Goal: Transaction & Acquisition: Purchase product/service

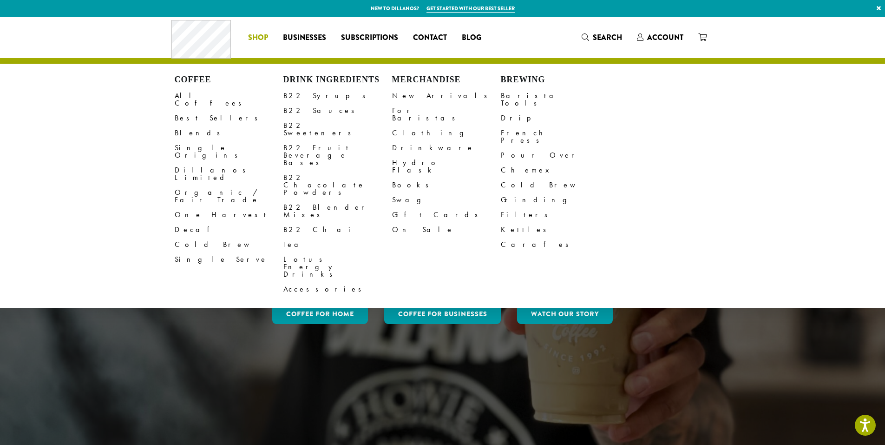
click at [261, 36] on span "Shop" at bounding box center [258, 38] width 20 height 12
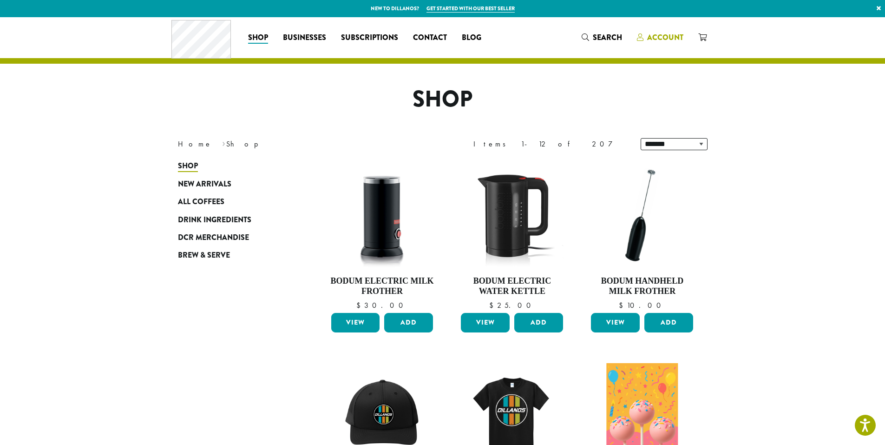
click at [665, 32] on span "Account" at bounding box center [665, 37] width 36 height 11
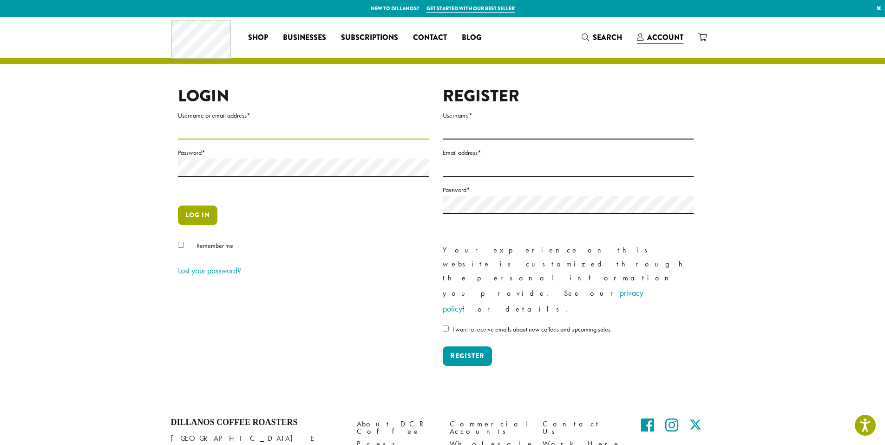
type input "**********"
click at [196, 219] on button "Log in" at bounding box center [197, 215] width 39 height 20
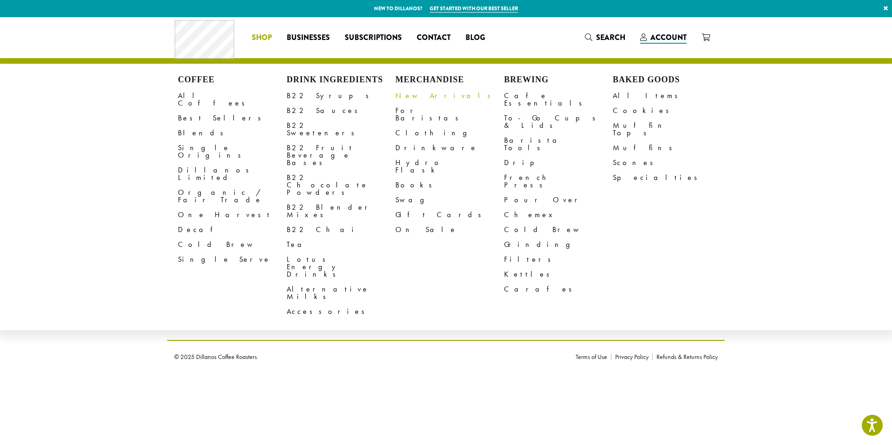
click at [416, 97] on link "New Arrivals" at bounding box center [449, 95] width 109 height 15
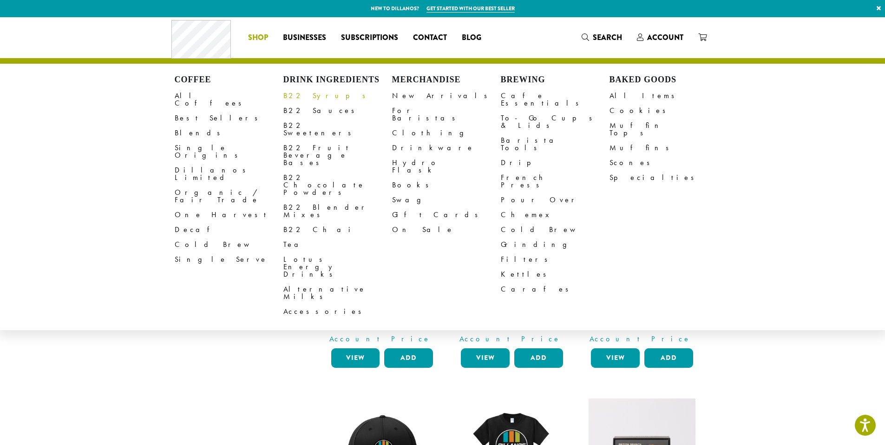
click at [317, 97] on link "B22 Syrups" at bounding box center [337, 95] width 109 height 15
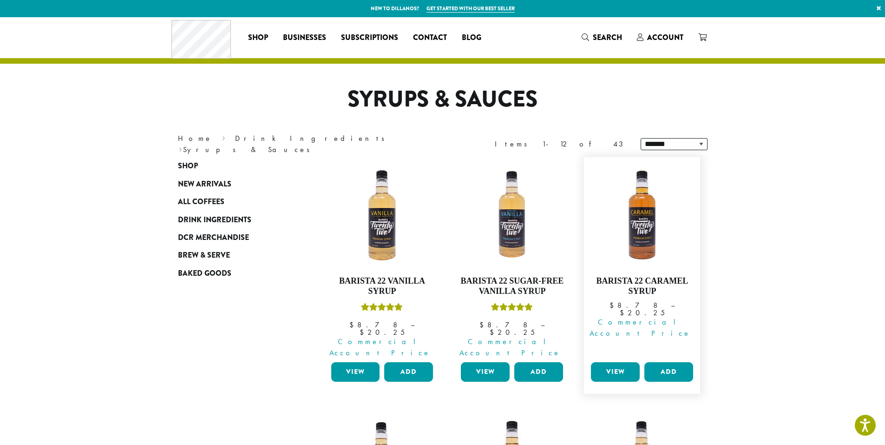
scroll to position [232, 0]
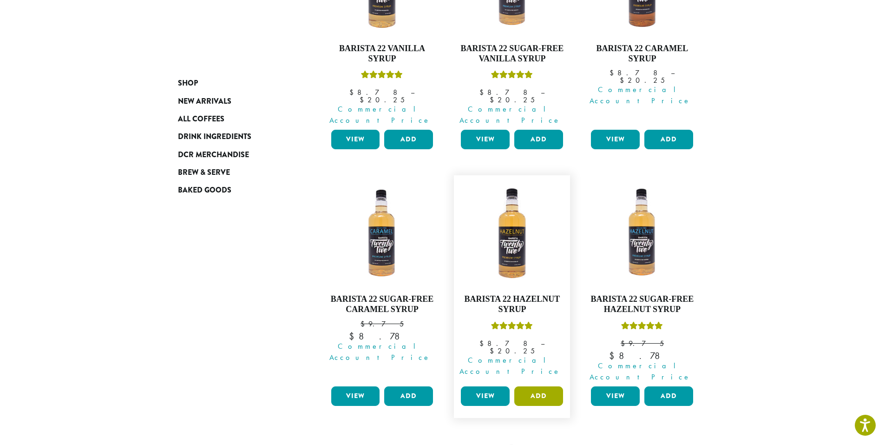
click at [545, 386] on button "Add" at bounding box center [538, 396] width 49 height 20
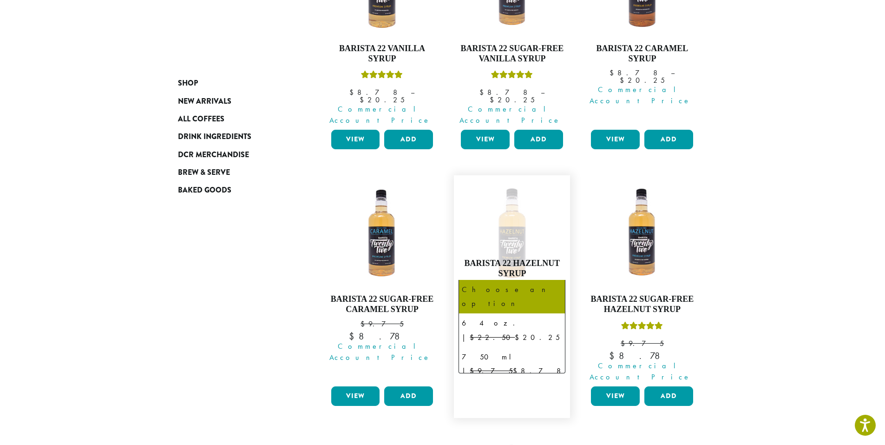
click at [547, 284] on b at bounding box center [553, 295] width 23 height 23
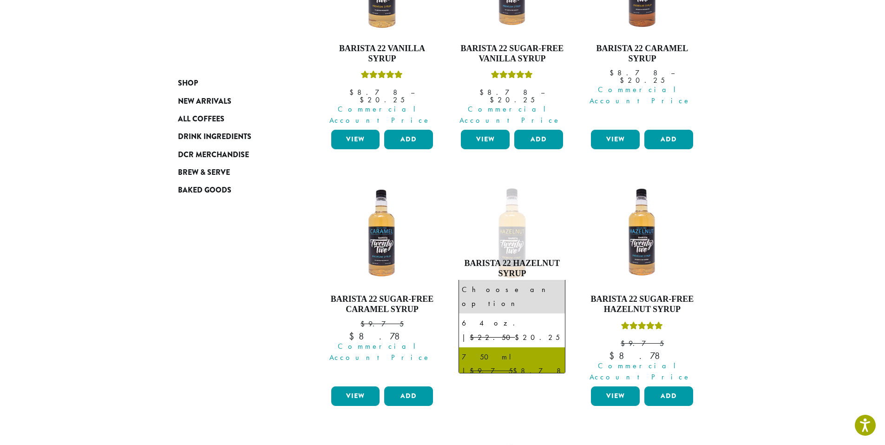
select select "******"
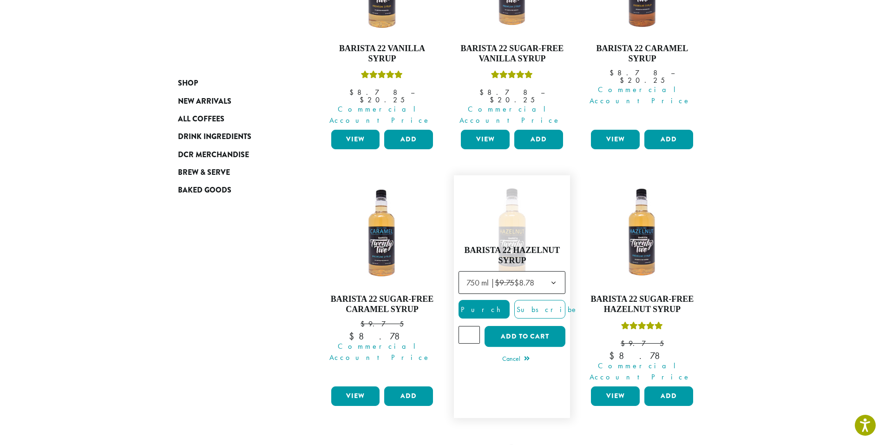
click at [471, 326] on input "*" at bounding box center [468, 335] width 21 height 18
type input "*"
click at [471, 326] on input "*" at bounding box center [468, 335] width 21 height 18
click at [196, 283] on div "**********" at bounding box center [442, 448] width 557 height 1047
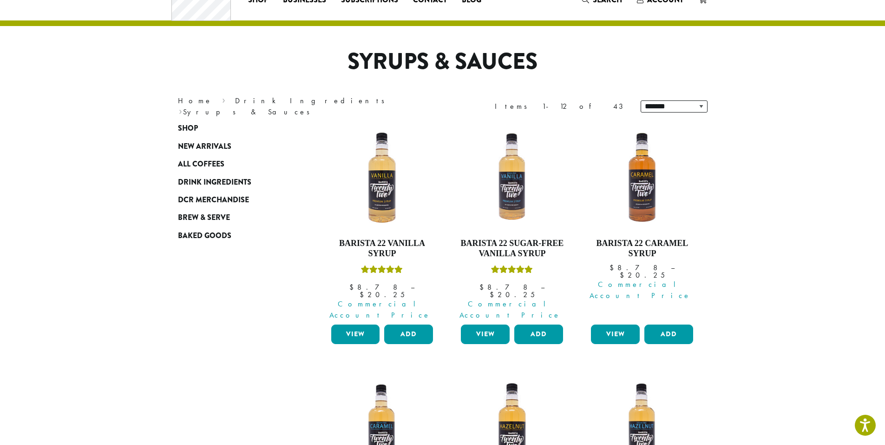
scroll to position [0, 0]
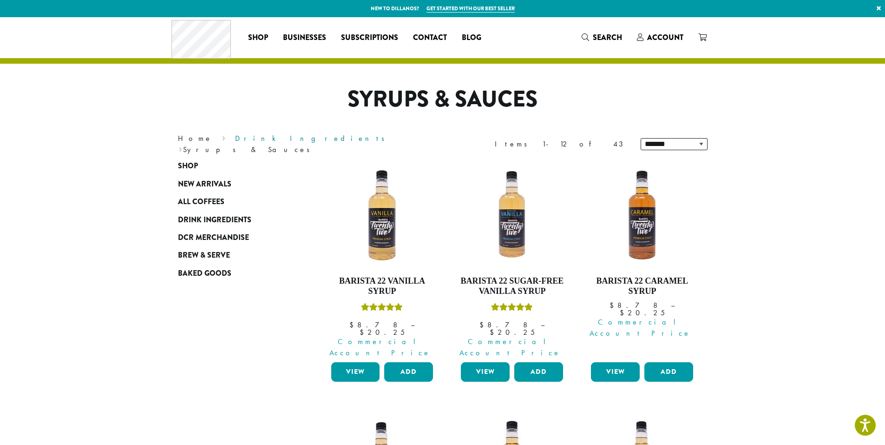
click at [235, 143] on link "Drink Ingredients" at bounding box center [313, 138] width 156 height 10
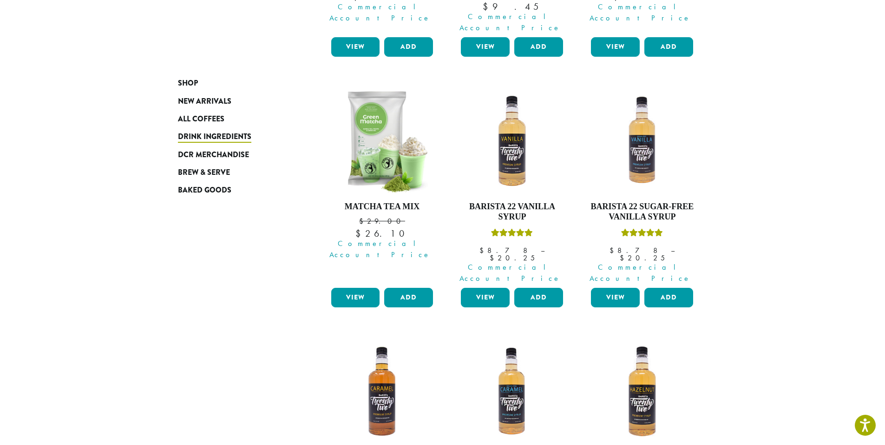
scroll to position [827, 0]
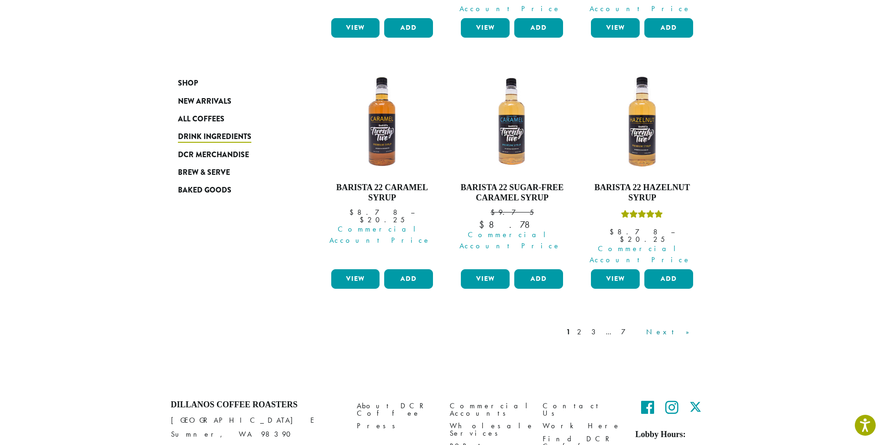
click at [674, 326] on link "Next »" at bounding box center [670, 331] width 53 height 11
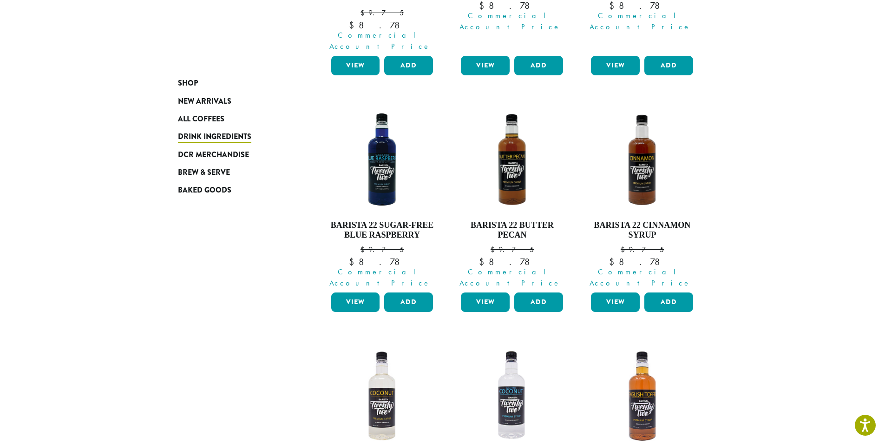
scroll to position [800, 0]
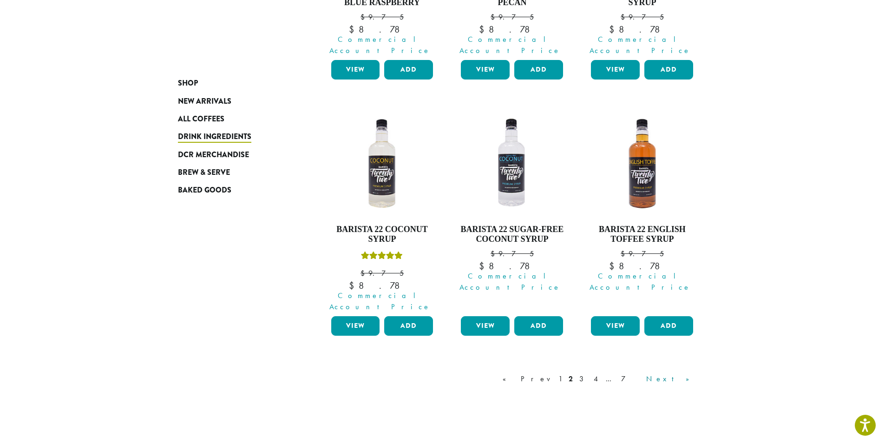
click at [684, 373] on link "Next »" at bounding box center [670, 378] width 53 height 11
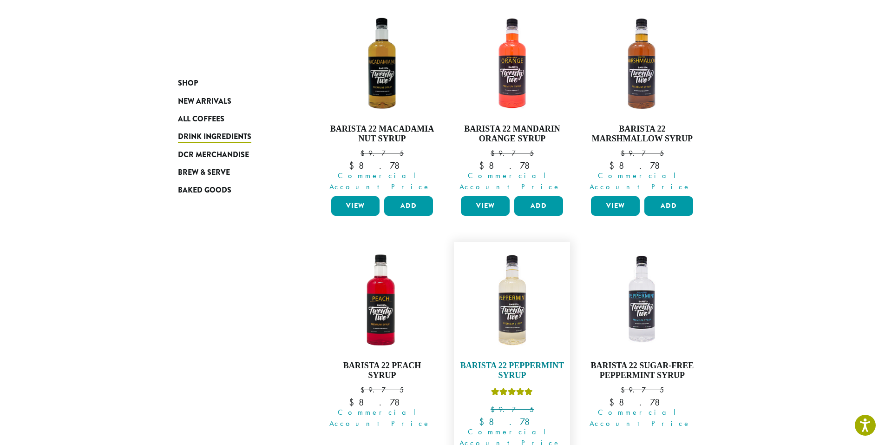
scroll to position [661, 0]
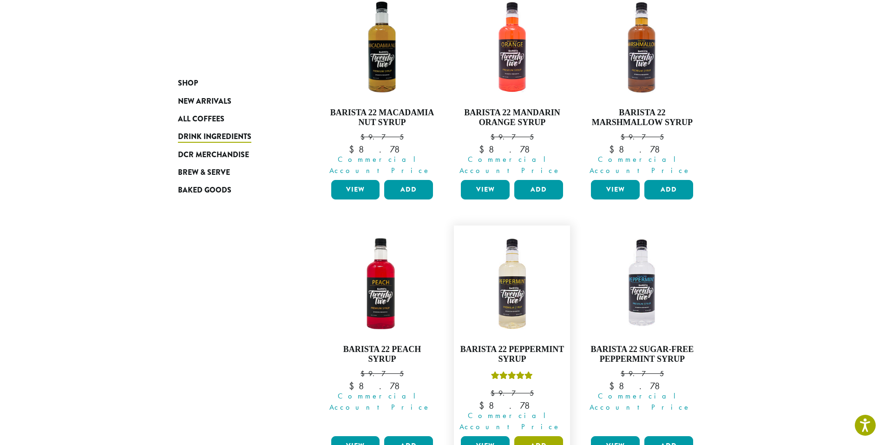
click at [543, 436] on button "Add" at bounding box center [538, 446] width 49 height 20
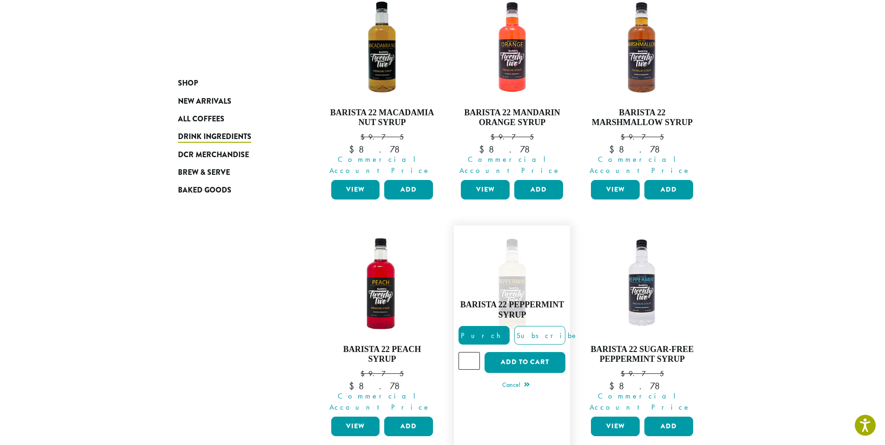
scroll to position [823, 0]
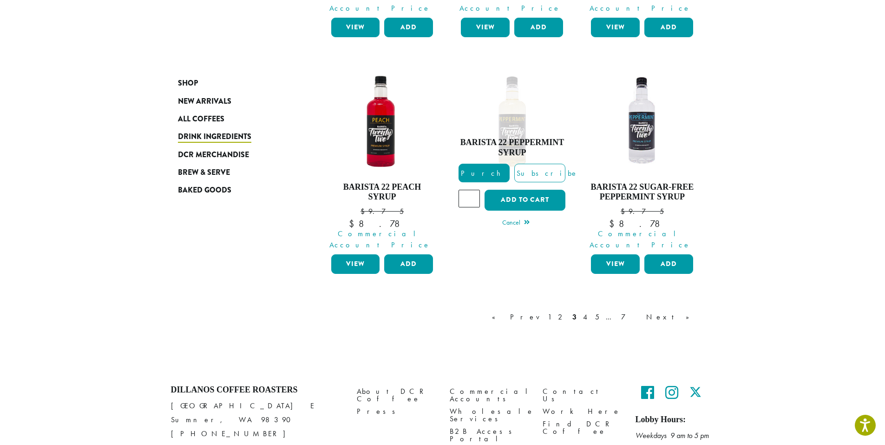
click at [690, 311] on link "Next »" at bounding box center [670, 316] width 53 height 11
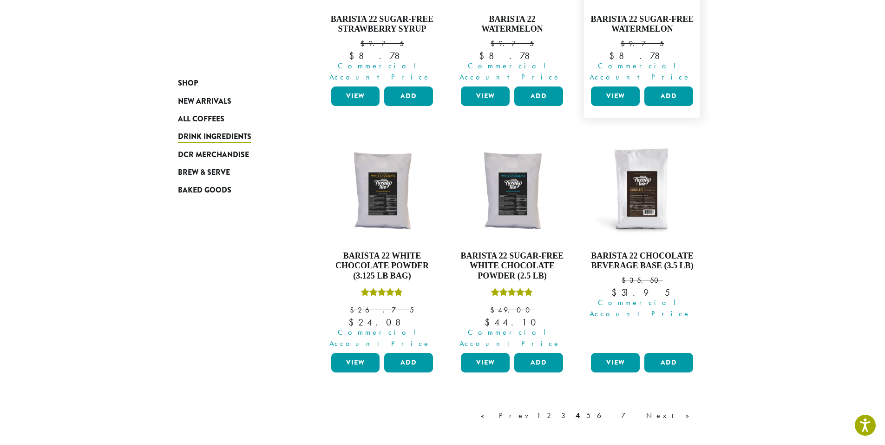
scroll to position [853, 0]
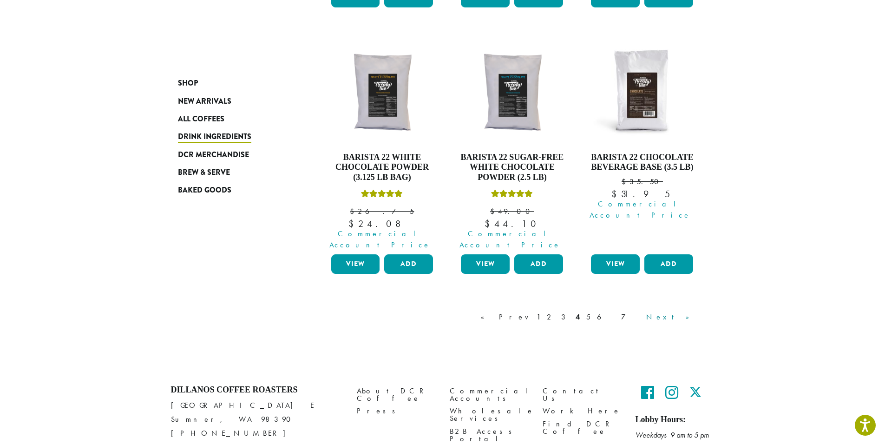
click at [690, 311] on link "Next »" at bounding box center [670, 316] width 53 height 11
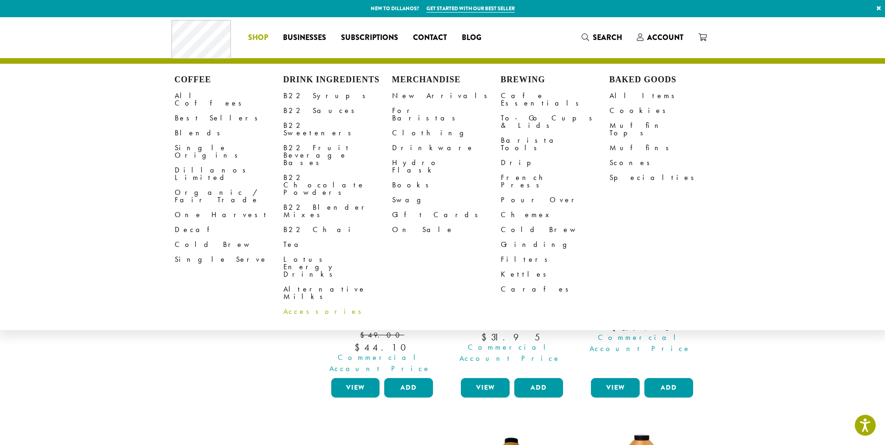
click at [298, 304] on link "Accessories" at bounding box center [337, 311] width 109 height 15
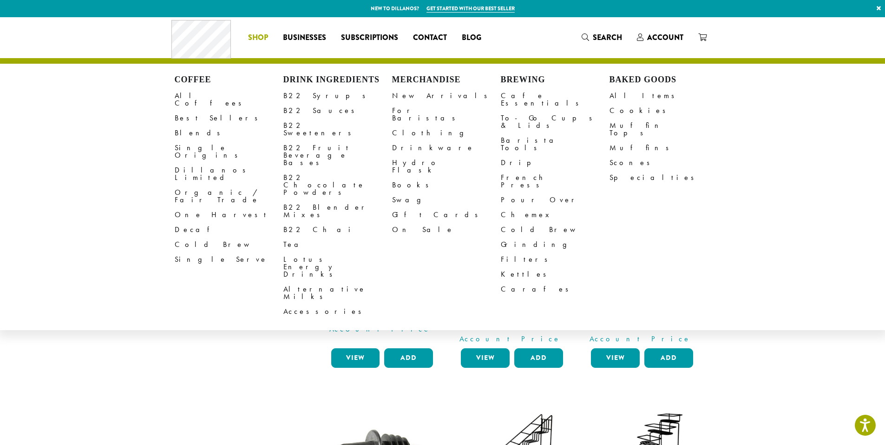
click at [253, 31] on link "Shop" at bounding box center [258, 37] width 35 height 15
click at [399, 222] on link "On Sale" at bounding box center [446, 229] width 109 height 15
